Goal: Find specific page/section: Find specific page/section

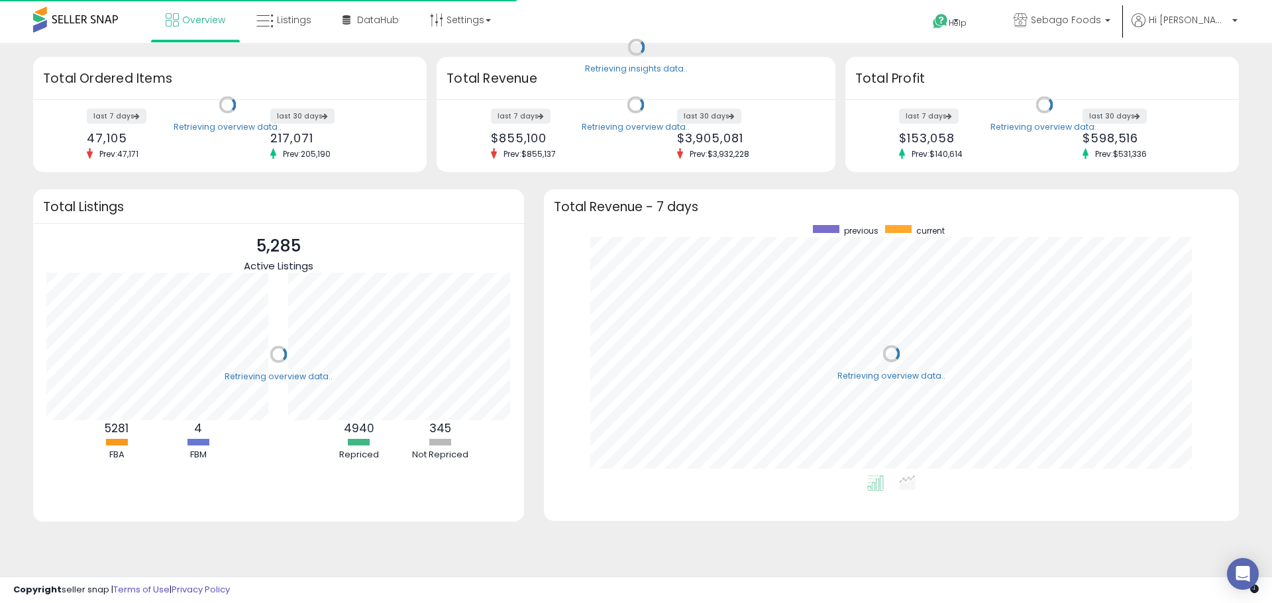
scroll to position [250, 668]
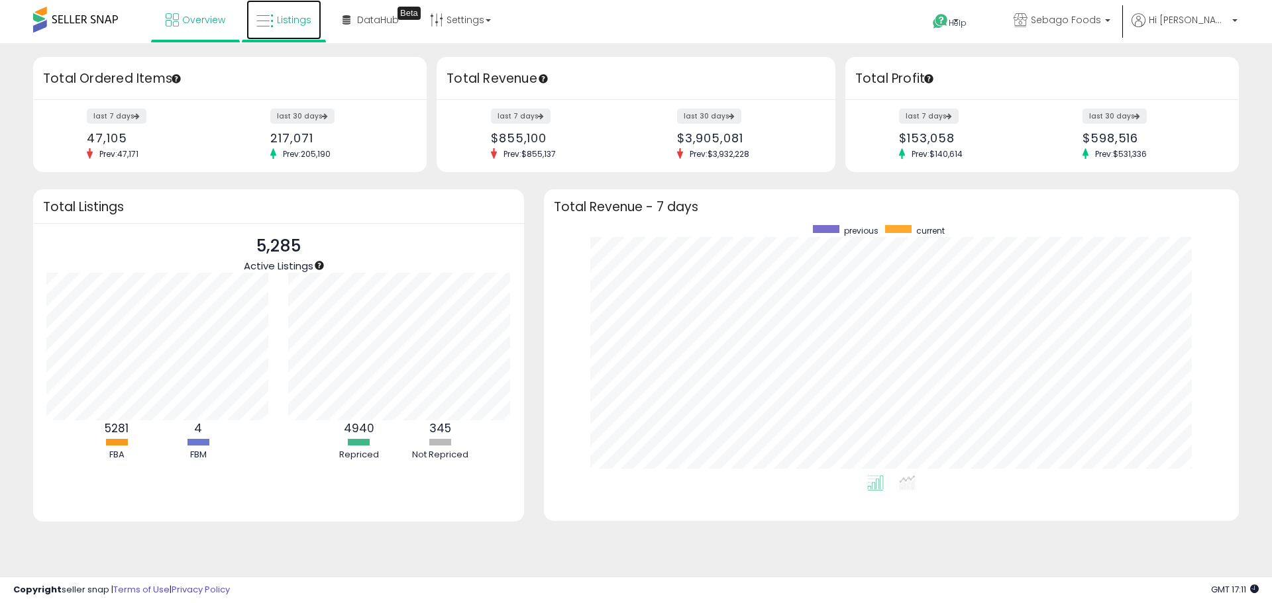
click at [311, 19] on link "Listings" at bounding box center [283, 20] width 75 height 40
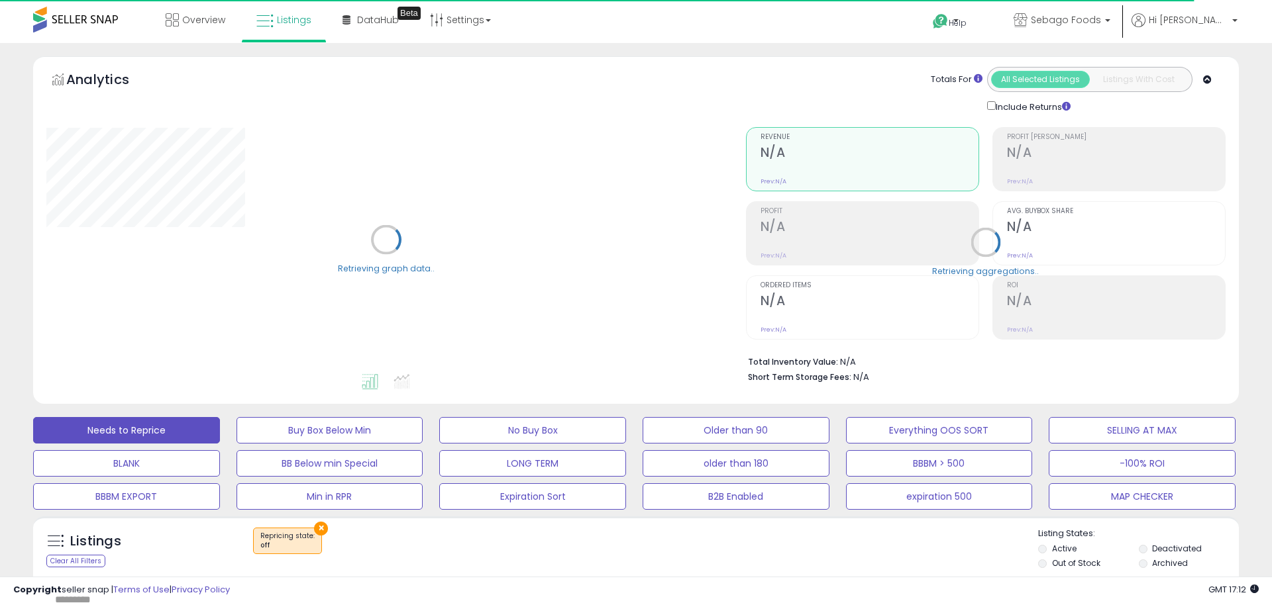
select select "**"
